Goal: Navigation & Orientation: Understand site structure

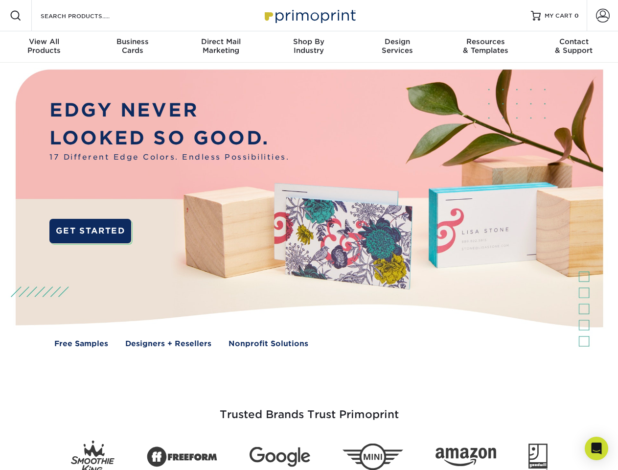
click at [309, 235] on img at bounding box center [309, 216] width 612 height 306
click at [16, 16] on span at bounding box center [16, 16] width 12 height 12
click at [603, 16] on span at bounding box center [603, 16] width 14 height 14
click at [44, 47] on div "View All Products" at bounding box center [44, 46] width 88 height 18
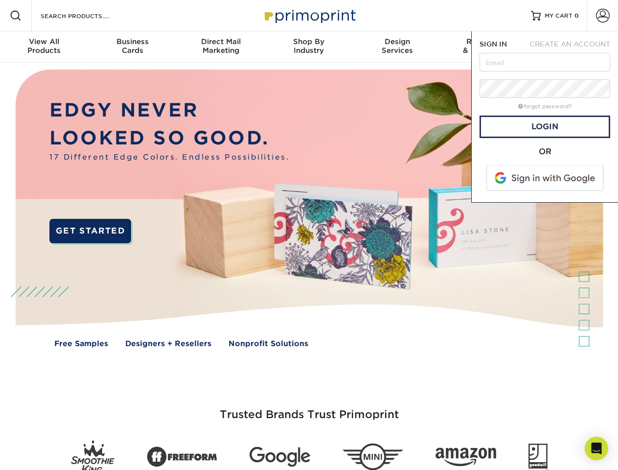
click at [132, 47] on div "Business Cards" at bounding box center [132, 46] width 88 height 18
click at [221, 47] on div "Direct Mail Marketing" at bounding box center [221, 46] width 88 height 18
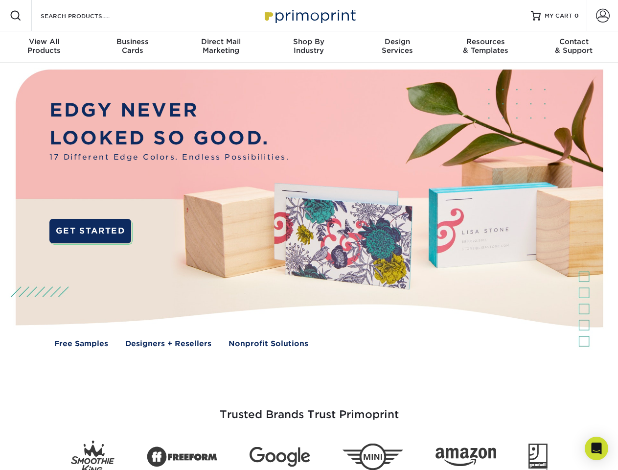
click at [309, 47] on div "Shop By Industry" at bounding box center [309, 46] width 88 height 18
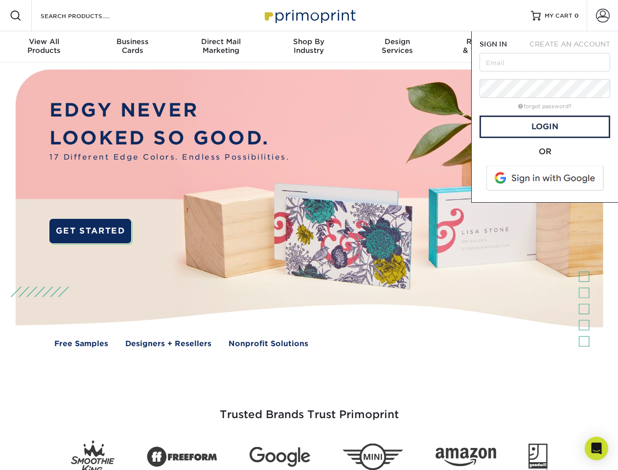
click at [397, 47] on div "Design Services" at bounding box center [397, 46] width 88 height 18
click at [486, 47] on span "SIGN IN" at bounding box center [493, 44] width 27 height 8
click at [574, 47] on div "Contact & Support" at bounding box center [574, 46] width 88 height 18
